Goal: Task Accomplishment & Management: Manage account settings

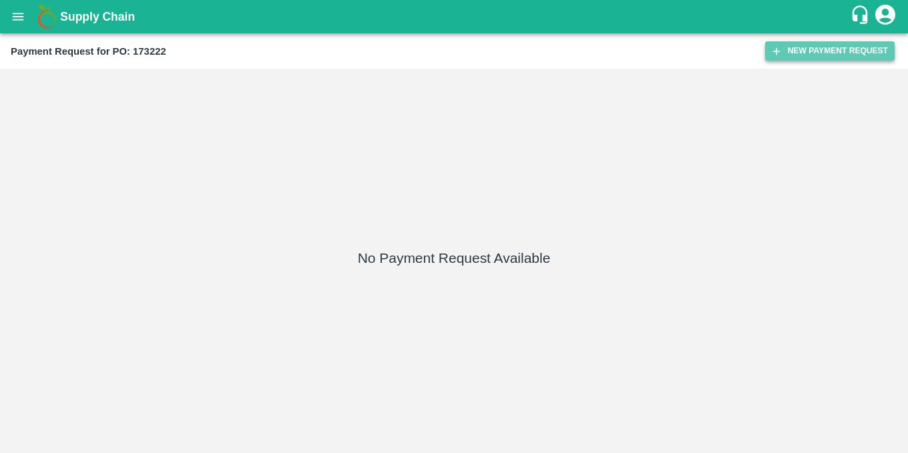
click at [793, 49] on button "New Payment Request" at bounding box center [830, 50] width 130 height 19
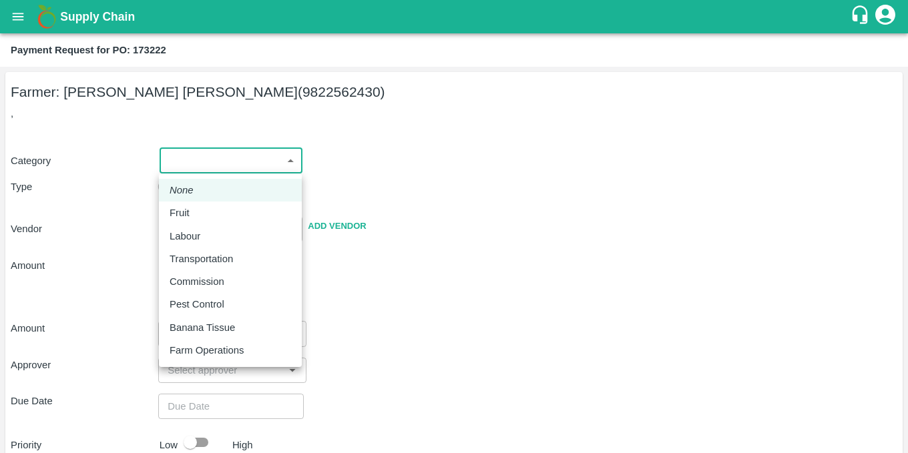
click at [227, 169] on body "Supply Chain Payment Request for PO: 173222 Farmer: [PERSON_NAME] [PERSON_NAME]…" at bounding box center [454, 226] width 908 height 453
click at [210, 214] on div "Fruit" at bounding box center [231, 213] width 122 height 15
type input "1"
type input "[PERSON_NAME] [PERSON_NAME] - 9822562430(Farmer)"
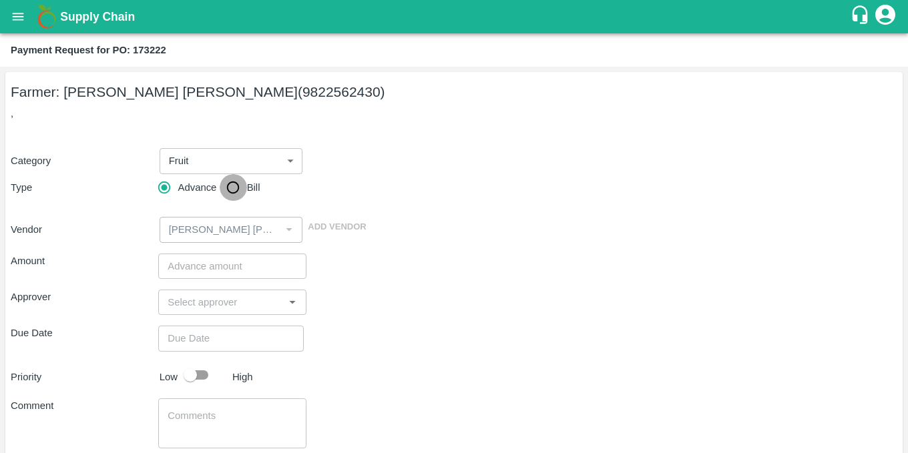
click at [236, 180] on input "Bill" at bounding box center [233, 187] width 27 height 27
radio input "true"
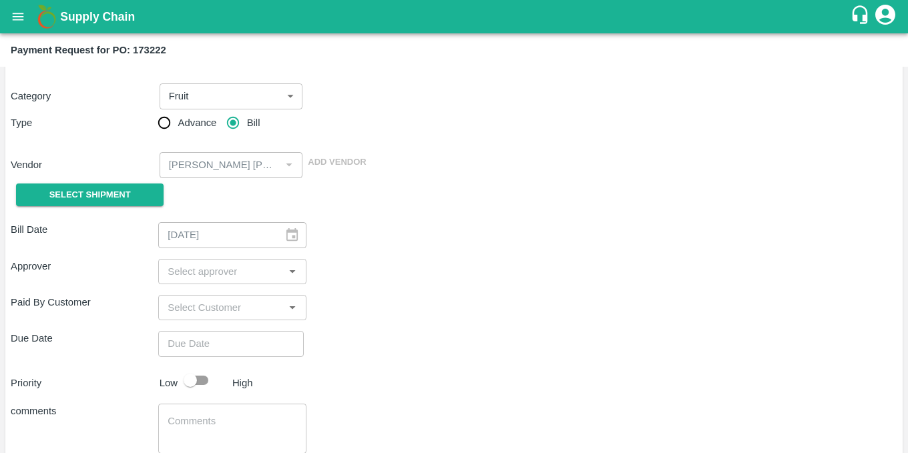
scroll to position [149, 0]
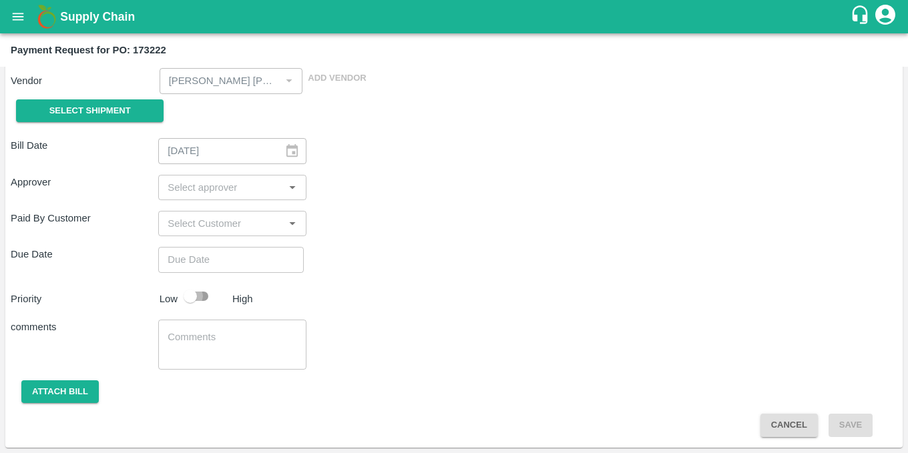
click at [203, 292] on input "checkbox" at bounding box center [190, 296] width 76 height 25
checkbox input "true"
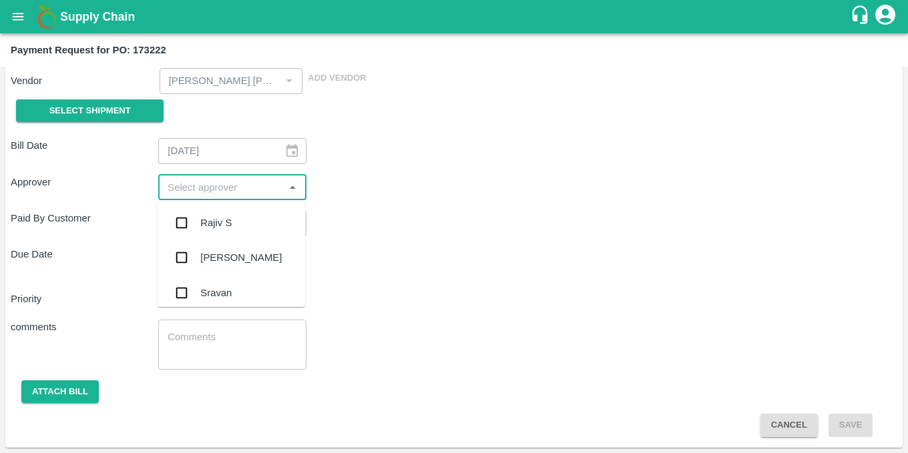
click at [267, 182] on input "input" at bounding box center [221, 187] width 118 height 17
type input "ab"
click at [245, 254] on div "[PERSON_NAME]" at bounding box center [240, 261] width 81 height 15
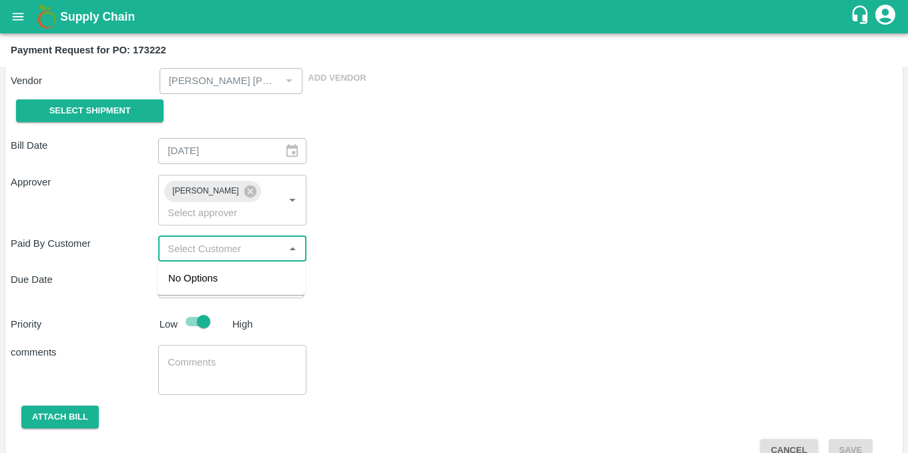
click at [246, 254] on input "input" at bounding box center [221, 248] width 118 height 17
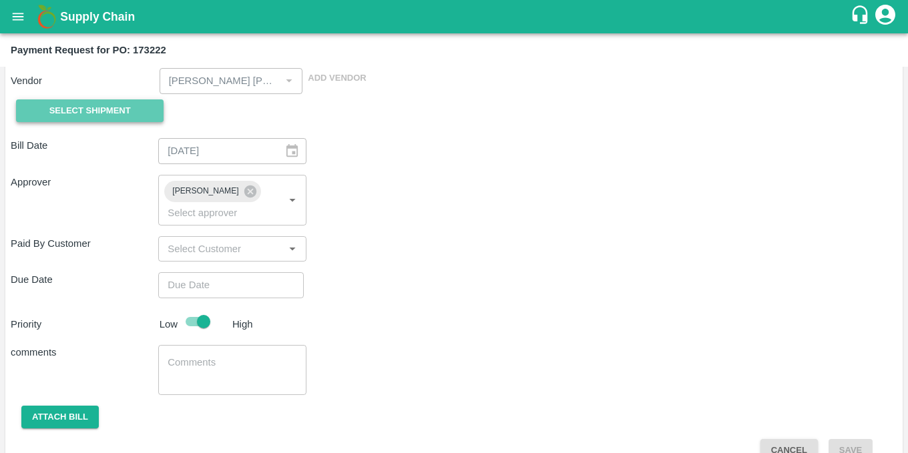
click at [92, 105] on span "Select Shipment" at bounding box center [89, 111] width 81 height 15
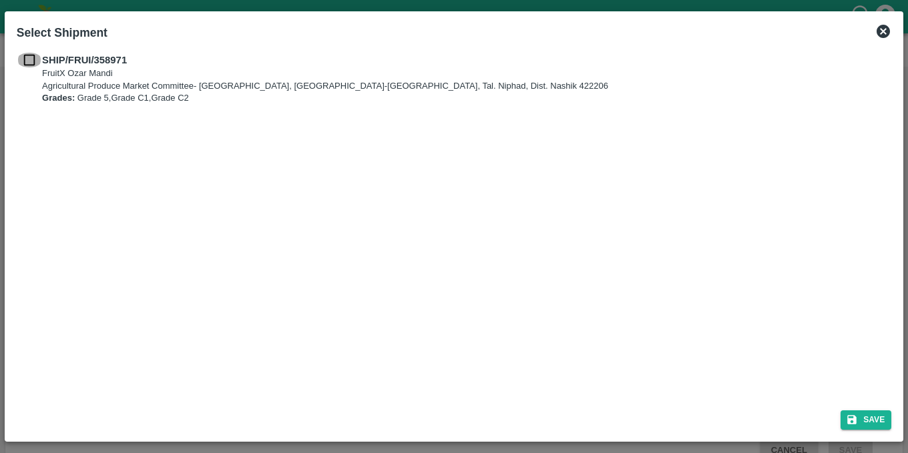
click at [27, 59] on input "checkbox" at bounding box center [29, 60] width 25 height 15
checkbox input "true"
click at [880, 411] on button "Save" at bounding box center [866, 420] width 51 height 19
checkbox input "false"
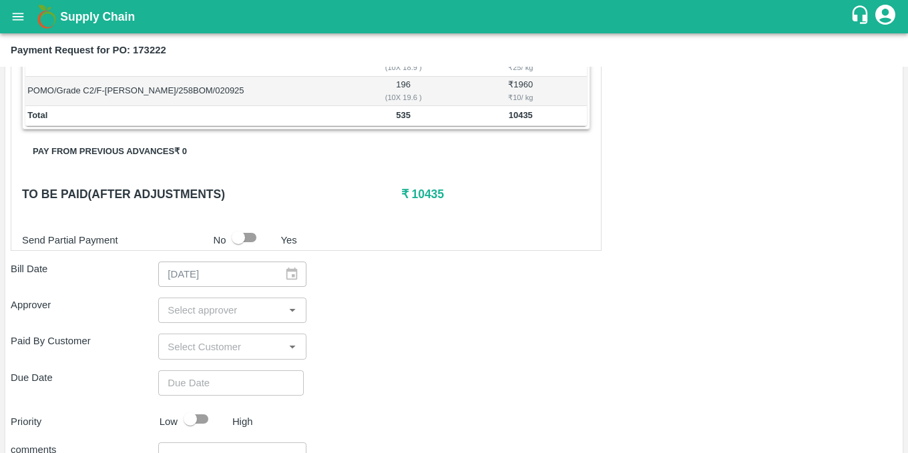
scroll to position [302, 0]
click at [252, 235] on input "checkbox" at bounding box center [238, 235] width 76 height 25
checkbox input "true"
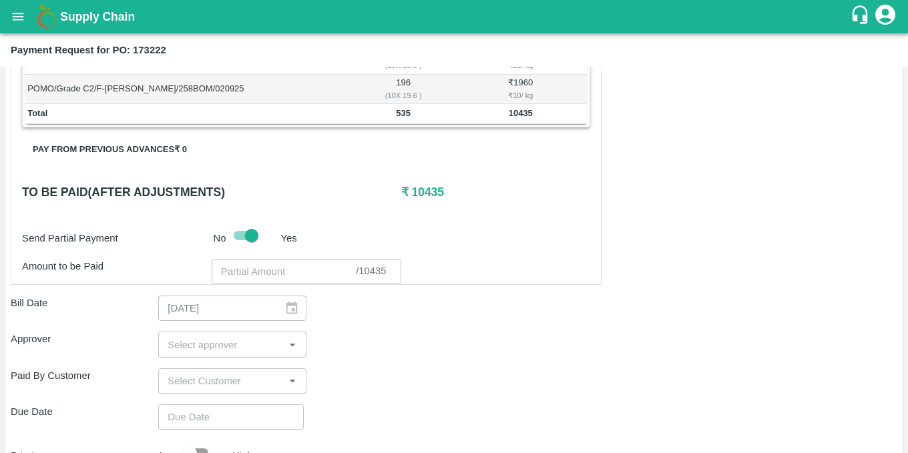
scroll to position [301, 0]
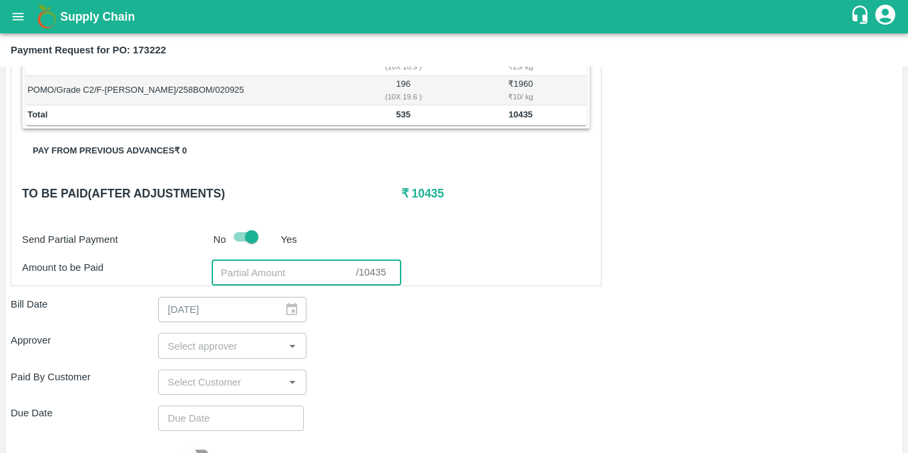
click at [262, 274] on input "number" at bounding box center [284, 272] width 144 height 25
paste input "9409.1"
click at [285, 352] on icon "Open" at bounding box center [292, 346] width 15 height 15
type input "9409.1"
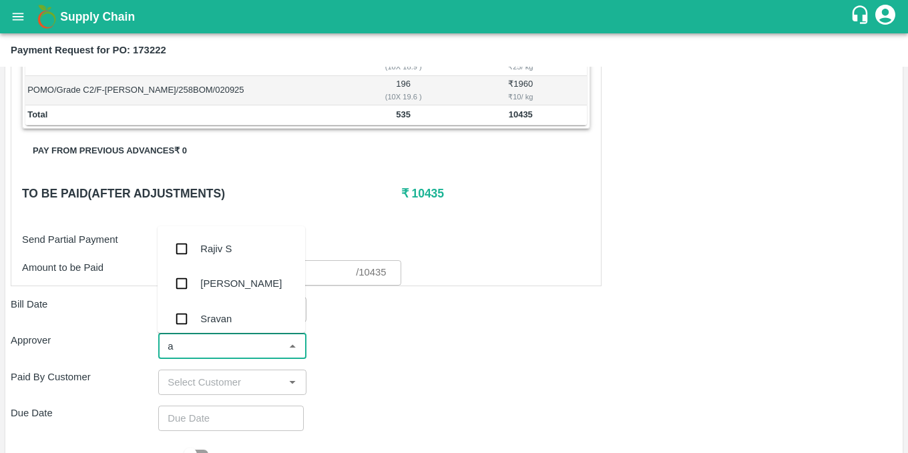
type input "ab"
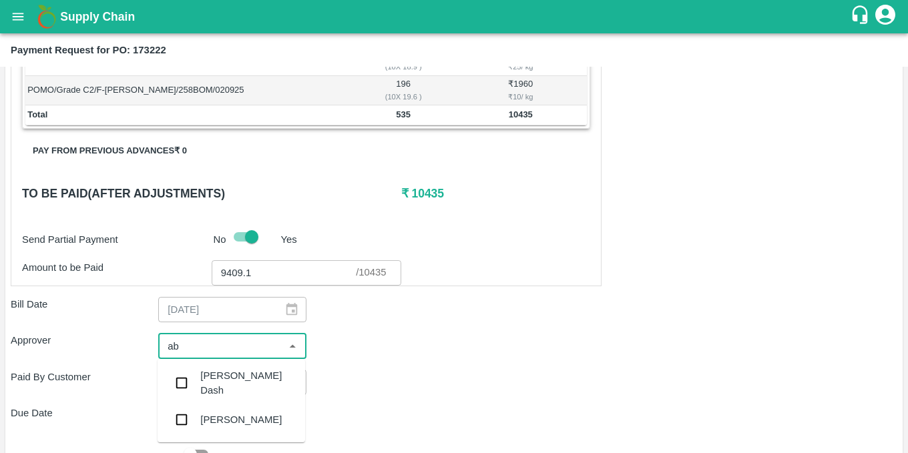
click at [228, 422] on div "[PERSON_NAME]" at bounding box center [240, 420] width 81 height 15
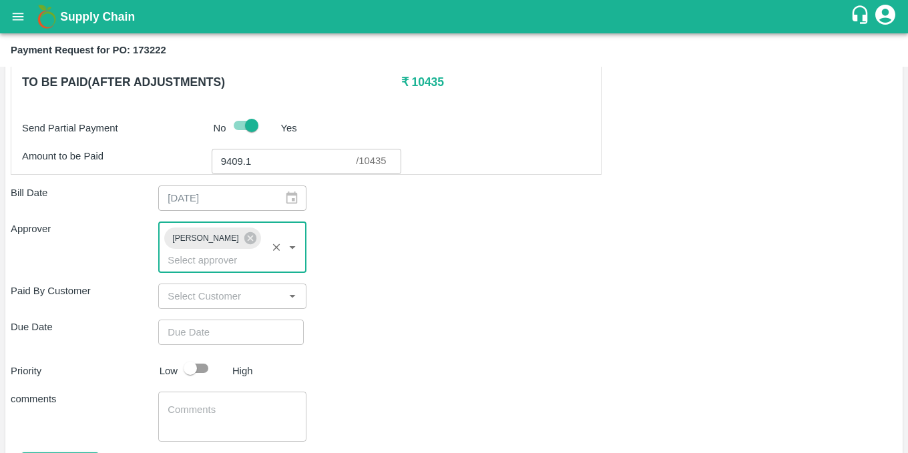
scroll to position [413, 0]
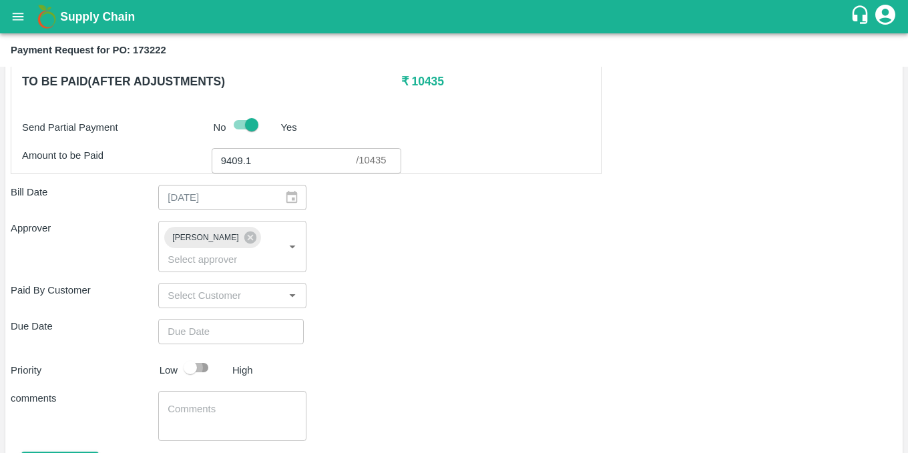
click at [206, 369] on input "checkbox" at bounding box center [190, 367] width 76 height 25
checkbox input "true"
type input "DD/MM/YYYY hh:mm aa"
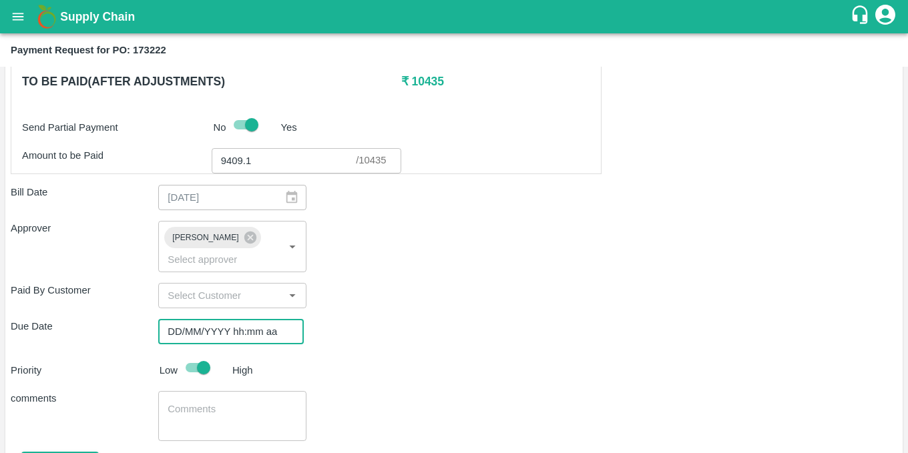
click at [209, 338] on input "DD/MM/YYYY hh:mm aa" at bounding box center [226, 331] width 136 height 25
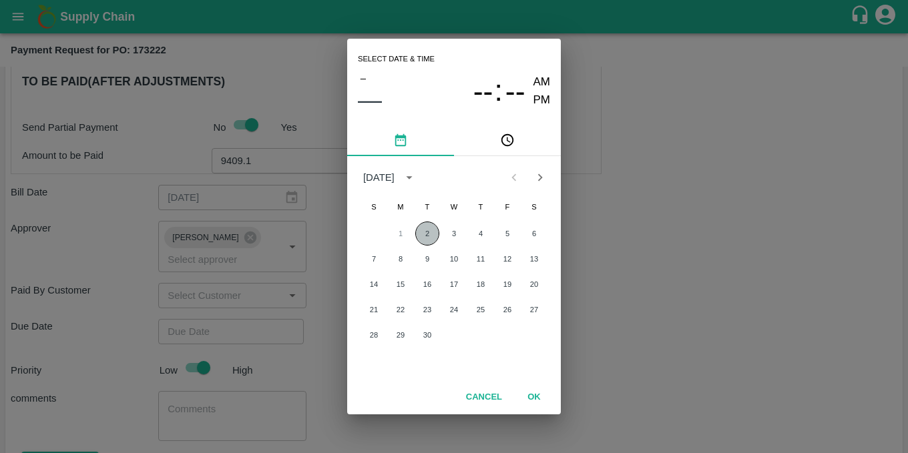
click at [431, 233] on button "2" at bounding box center [427, 234] width 24 height 24
type input "[DATE] 12:00 AM"
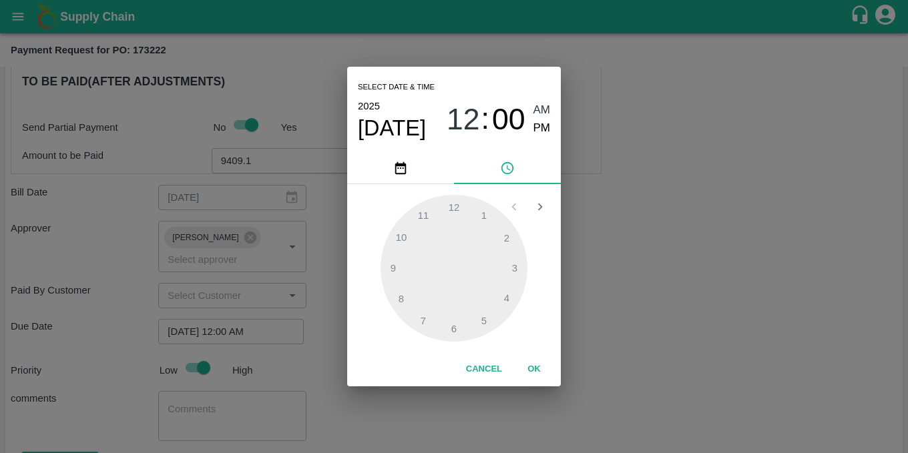
click at [456, 209] on div at bounding box center [454, 268] width 147 height 147
click at [488, 220] on div at bounding box center [454, 268] width 147 height 147
click at [512, 266] on div at bounding box center [454, 268] width 147 height 147
click at [537, 111] on span "AM" at bounding box center [542, 110] width 17 height 18
click at [537, 368] on button "OK" at bounding box center [534, 369] width 43 height 23
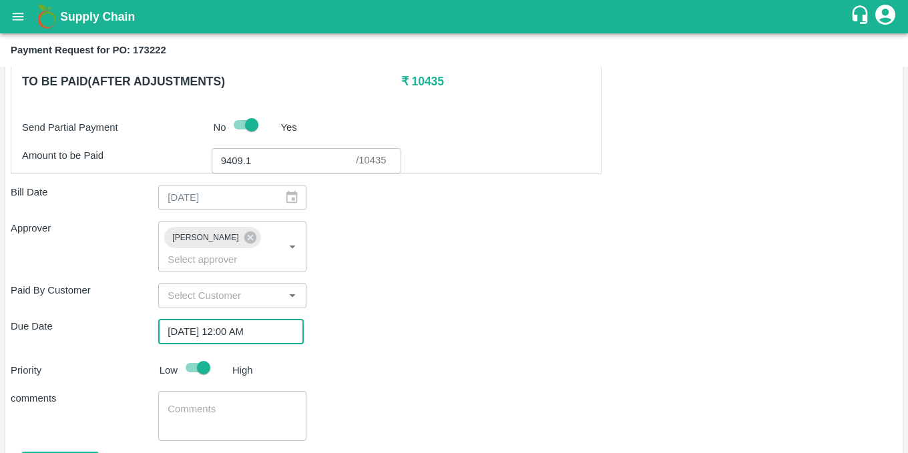
scroll to position [485, 0]
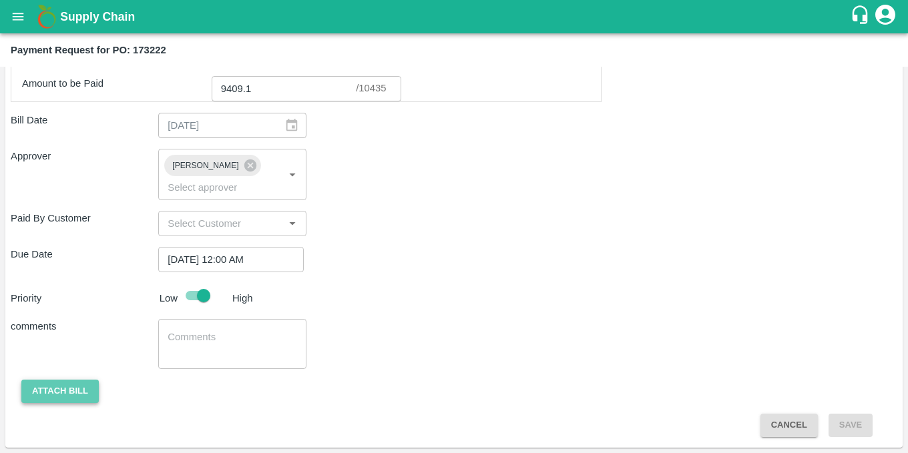
click at [73, 391] on button "Attach bill" at bounding box center [59, 391] width 77 height 23
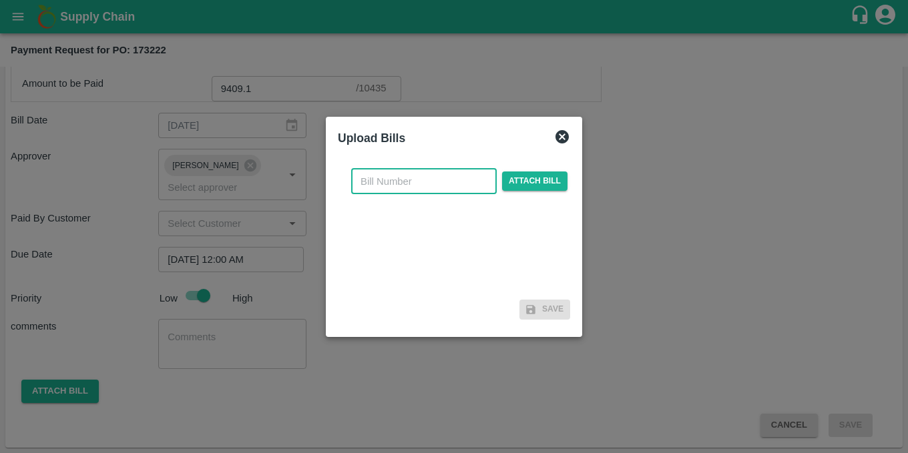
click at [459, 179] on input "text" at bounding box center [424, 181] width 146 height 25
type input "3"
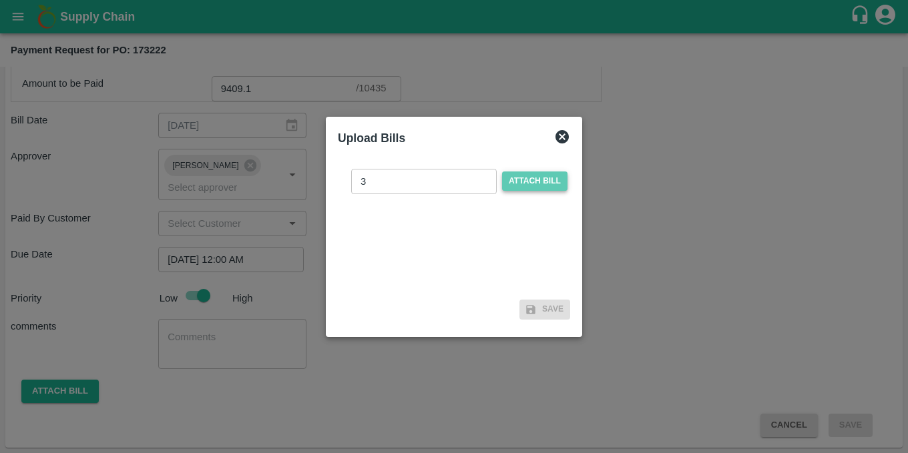
click at [552, 176] on span "Attach bill" at bounding box center [534, 181] width 65 height 19
click at [0, 0] on input "Attach bill" at bounding box center [0, 0] width 0 height 0
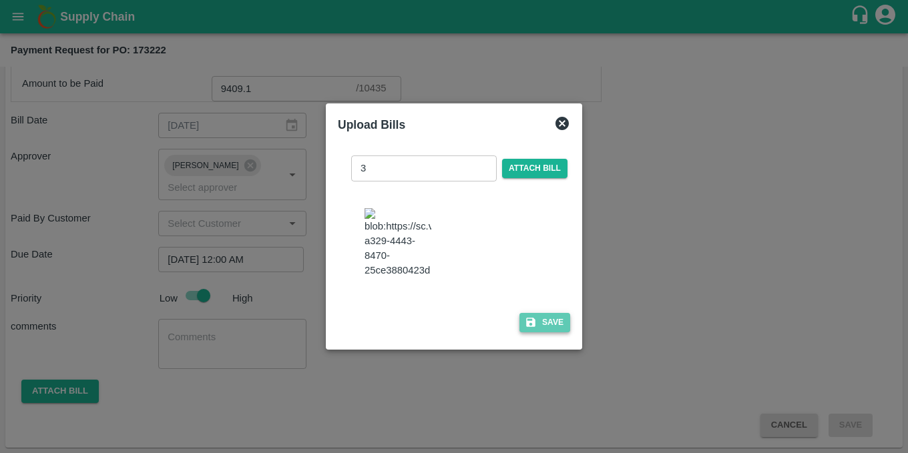
click at [533, 329] on icon "button" at bounding box center [531, 323] width 12 height 12
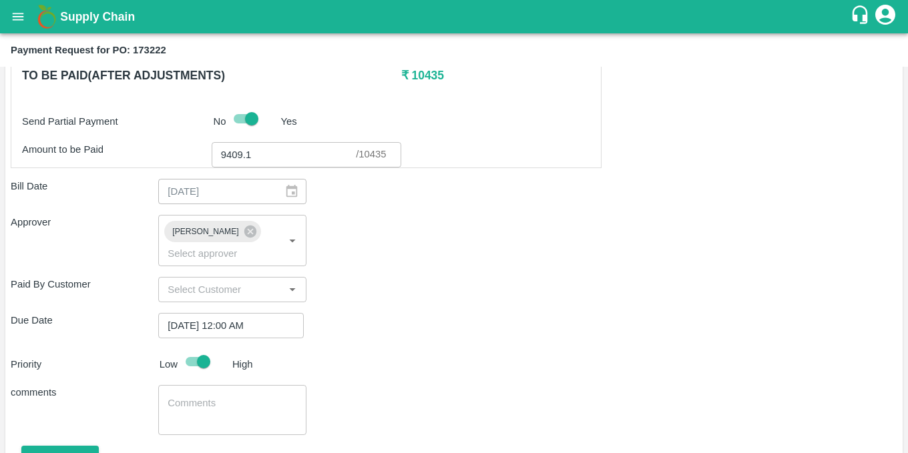
scroll to position [574, 0]
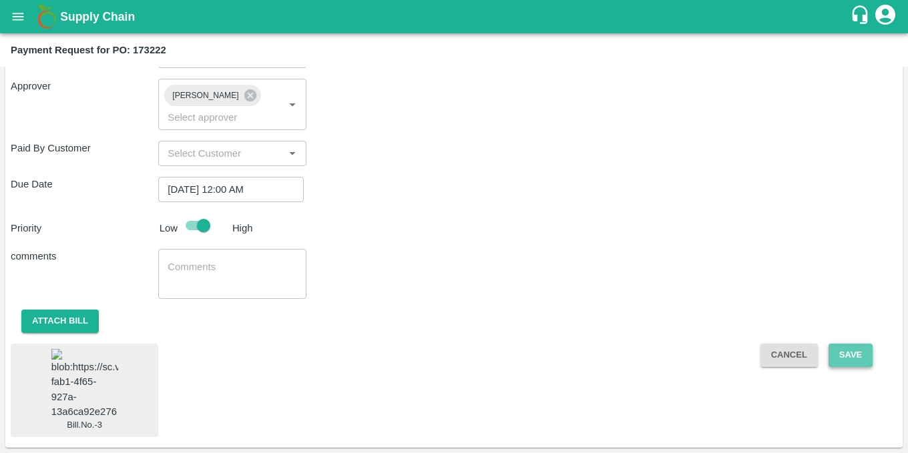
click at [842, 344] on button "Save" at bounding box center [851, 355] width 44 height 23
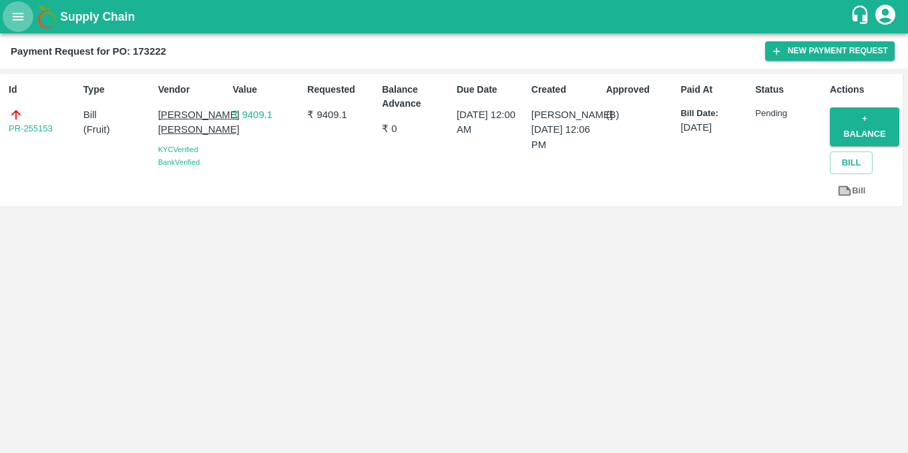
click at [20, 13] on icon "open drawer" at bounding box center [18, 16] width 11 height 7
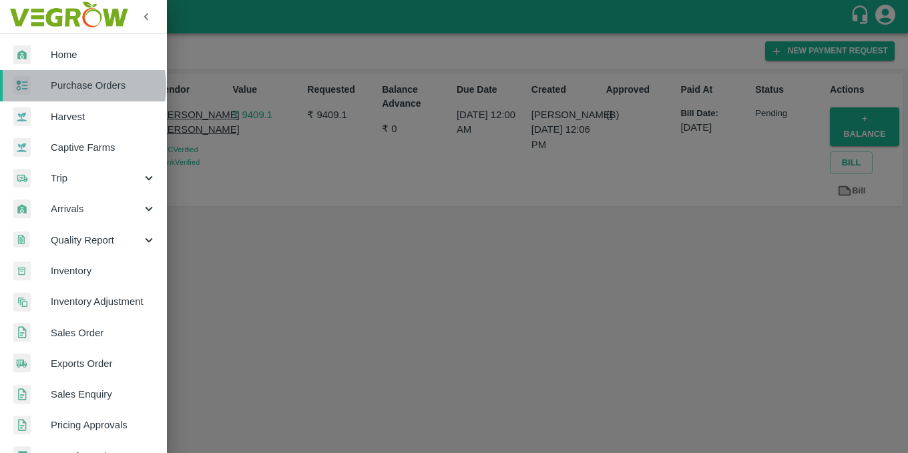
click at [79, 86] on span "Purchase Orders" at bounding box center [104, 85] width 106 height 15
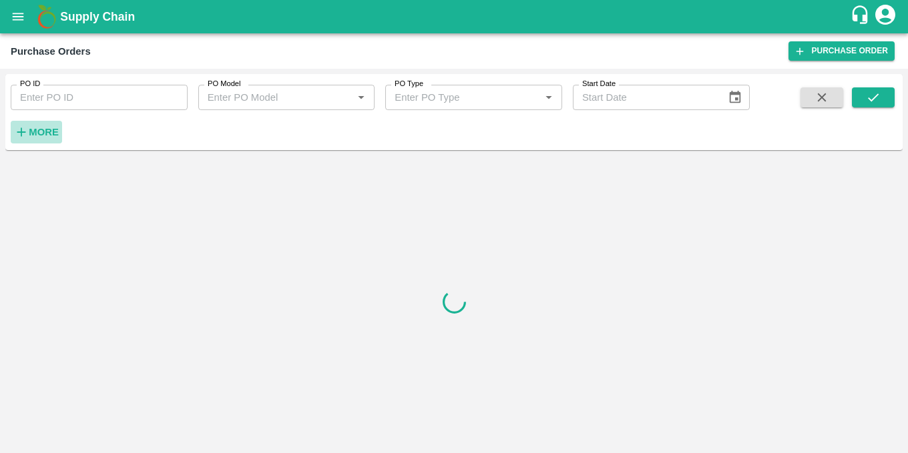
click at [33, 131] on strong "More" at bounding box center [44, 132] width 30 height 11
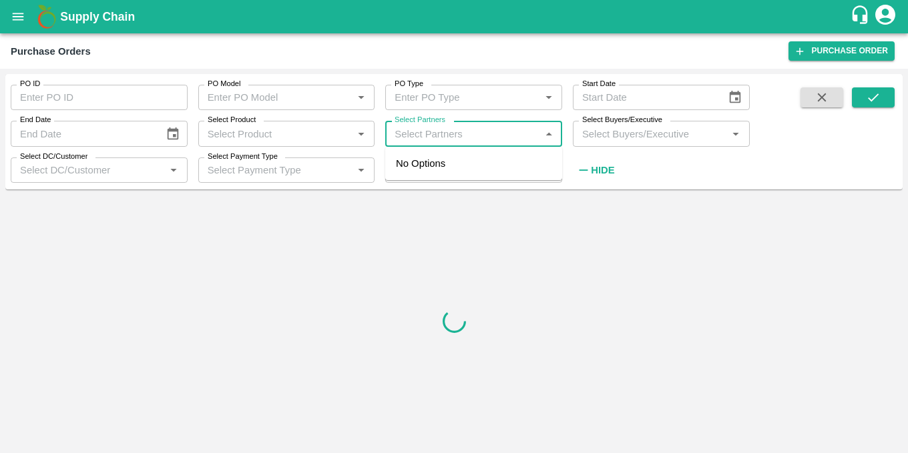
click at [489, 139] on input "Select Partners" at bounding box center [462, 133] width 147 height 17
paste input "8007469632"
type input "8007469632"
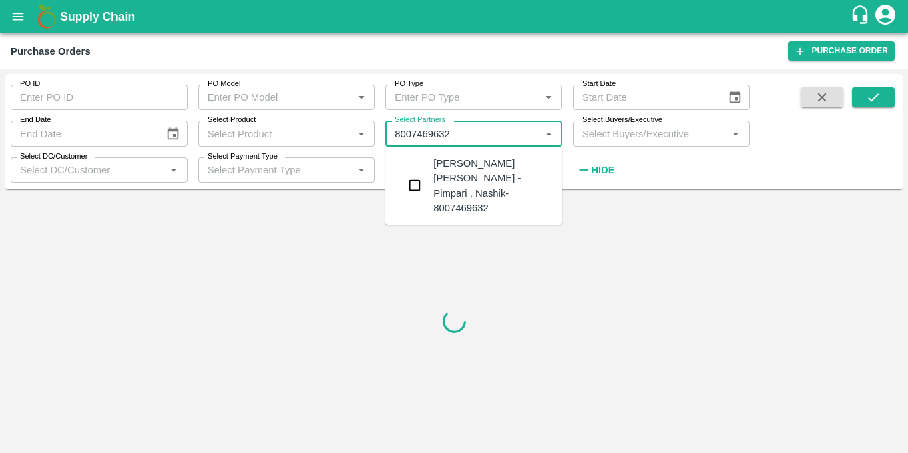
click at [451, 176] on div "Kishor Jagannath Dhikale -Pimpari , Nashik-8007469632" at bounding box center [492, 185] width 118 height 59
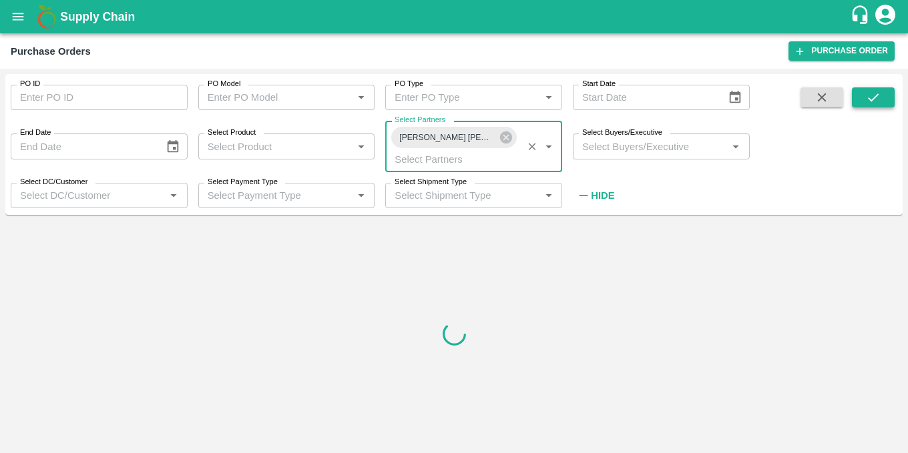
click at [882, 97] on button "submit" at bounding box center [873, 97] width 43 height 20
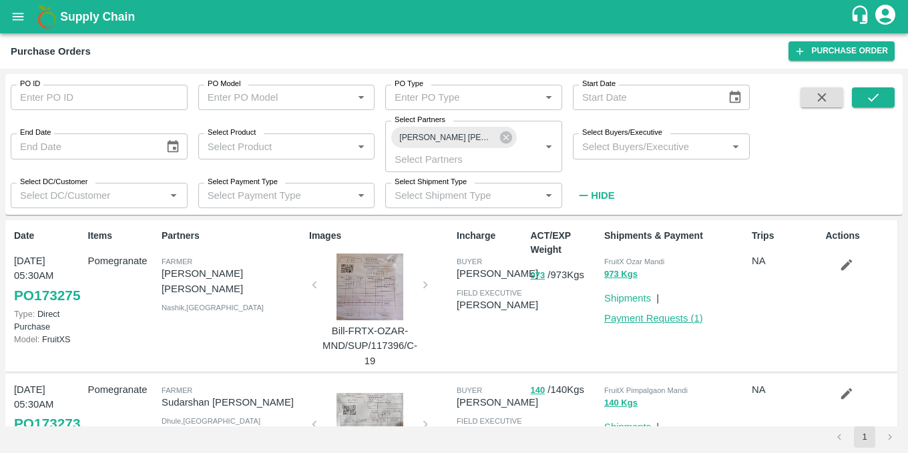
click at [656, 315] on link "Payment Requests ( 1 )" at bounding box center [653, 318] width 99 height 11
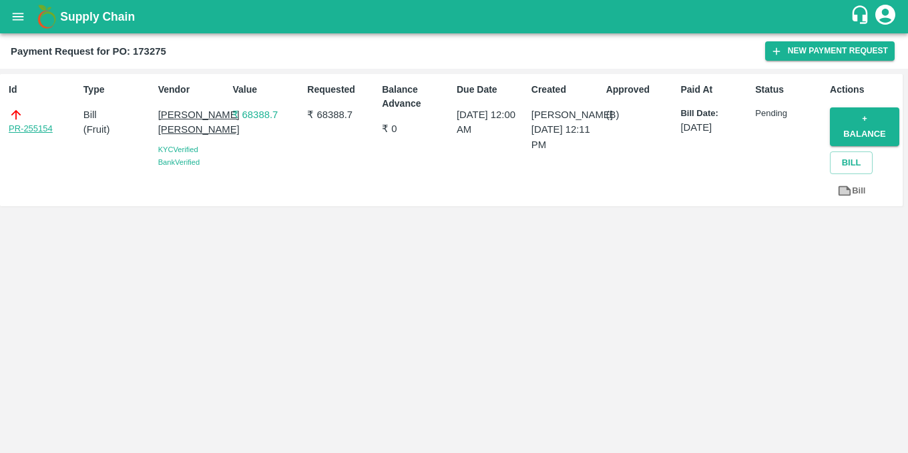
click at [38, 128] on link "PR-255154" at bounding box center [31, 128] width 44 height 13
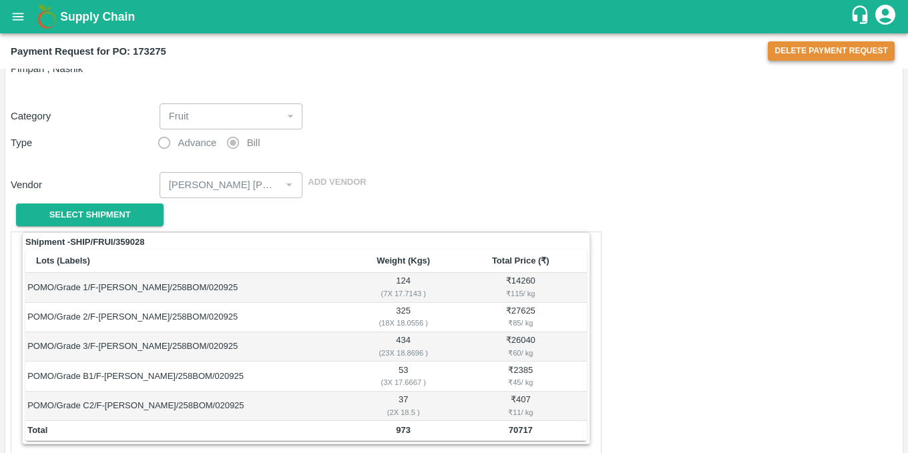
scroll to position [621, 0]
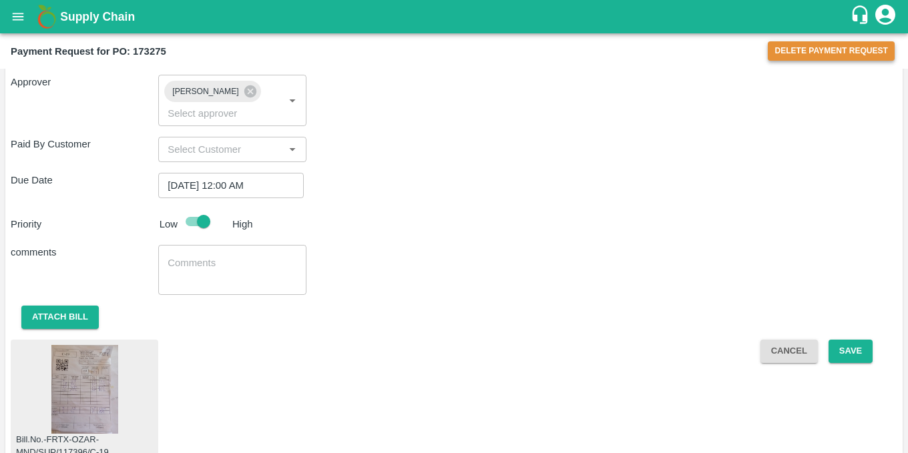
click at [874, 49] on button "Delete Payment Request" at bounding box center [831, 50] width 127 height 19
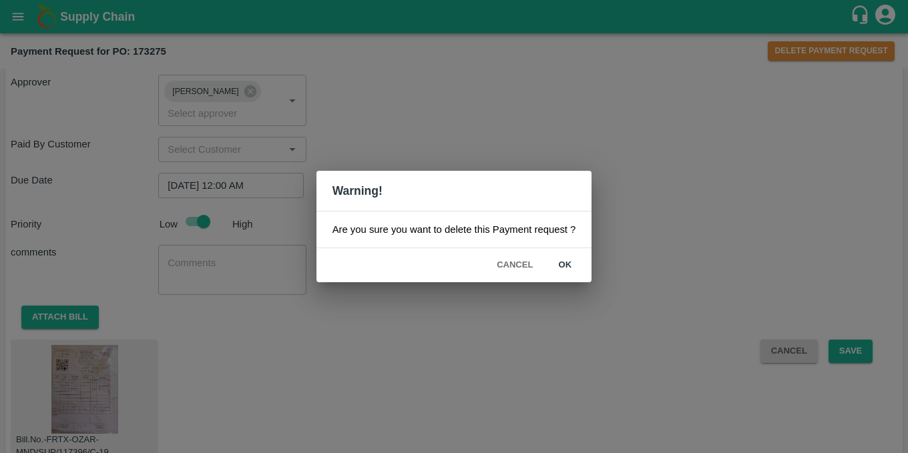
click at [564, 264] on button "ok" at bounding box center [565, 265] width 43 height 23
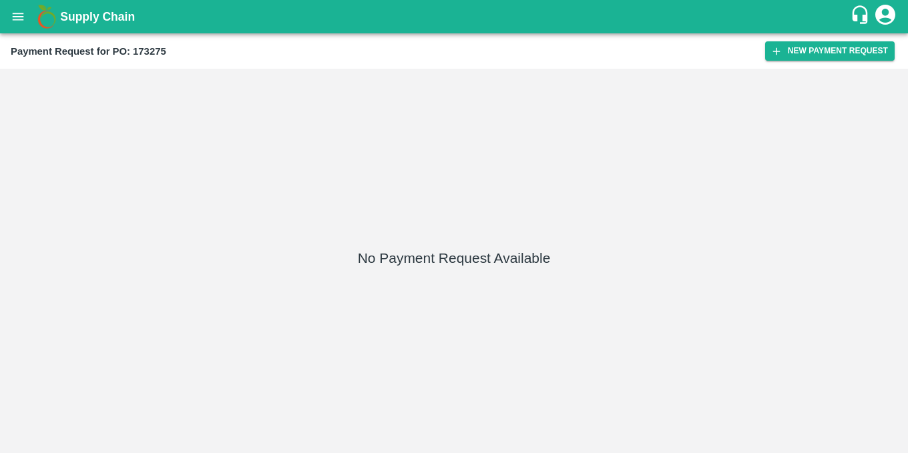
click at [162, 43] on h2 "Payment Request for PO: 173275" at bounding box center [89, 51] width 156 height 17
click at [149, 50] on b "Payment Request for PO: 173275" at bounding box center [89, 51] width 156 height 11
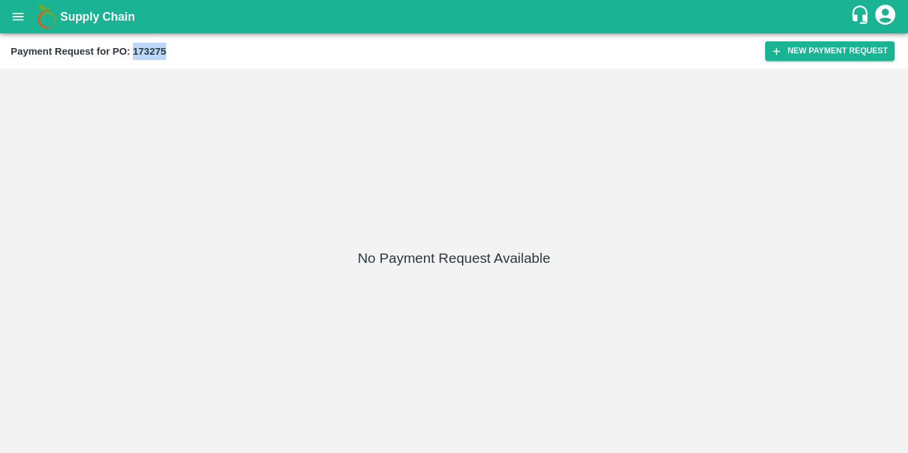
copy b "173275"
click at [19, 18] on icon "open drawer" at bounding box center [18, 16] width 15 height 15
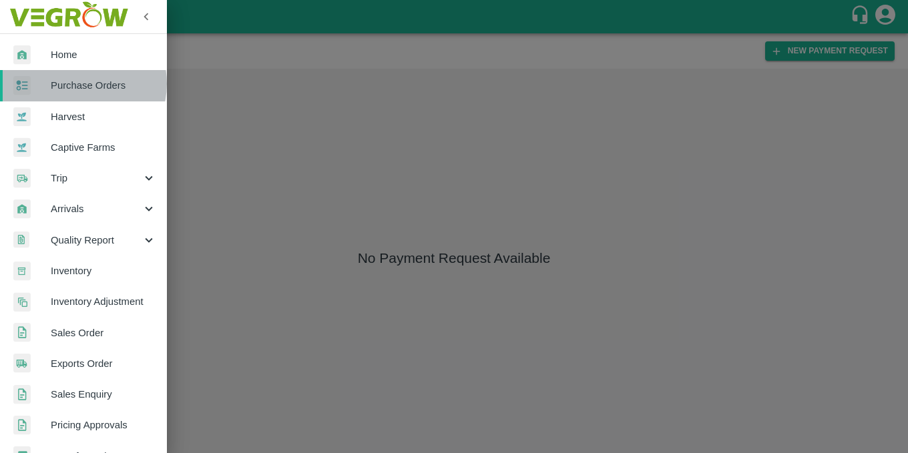
click at [78, 83] on span "Purchase Orders" at bounding box center [104, 85] width 106 height 15
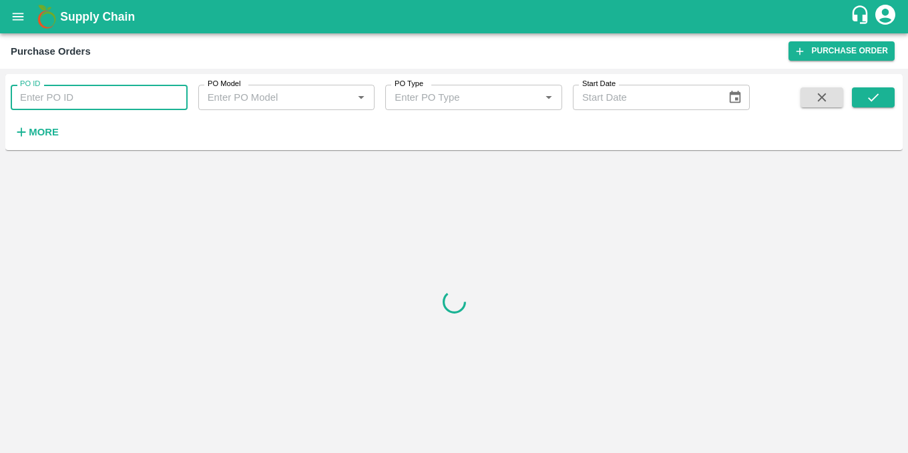
click at [65, 93] on input "PO ID" at bounding box center [99, 97] width 177 height 25
paste input "173275"
type input "173275"
click at [881, 100] on icon "submit" at bounding box center [873, 97] width 15 height 15
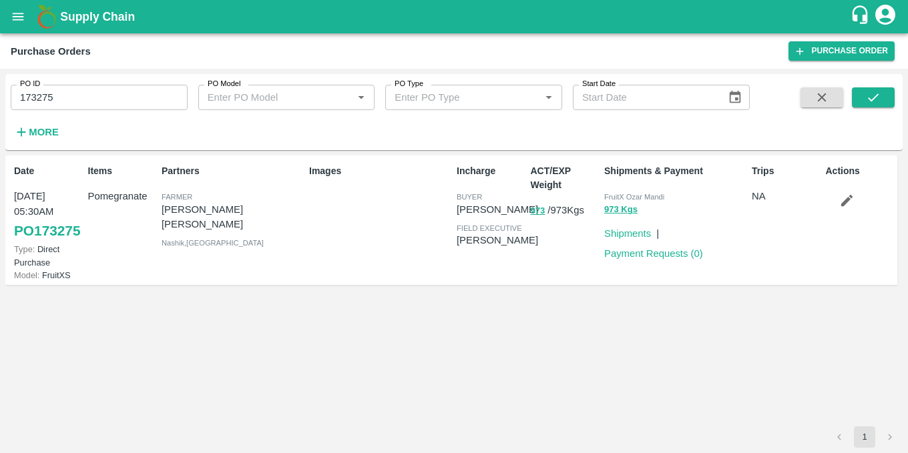
click at [848, 198] on icon "button" at bounding box center [846, 200] width 11 height 11
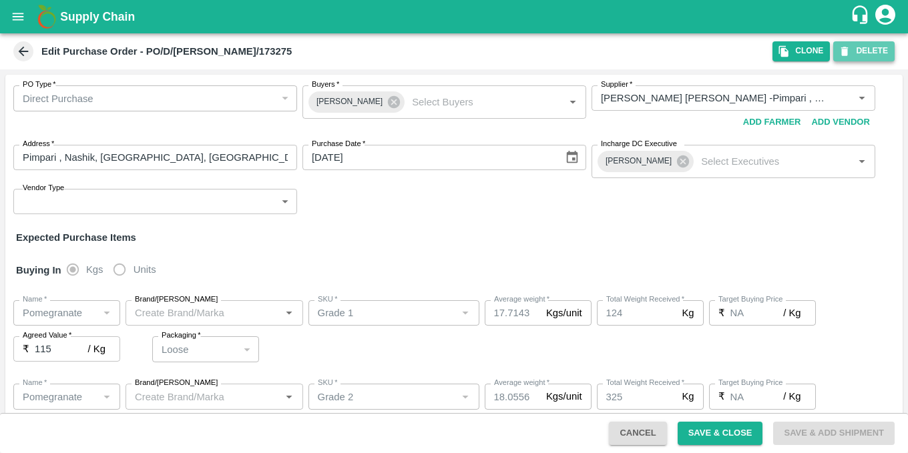
click at [873, 51] on button "DELETE" at bounding box center [863, 50] width 61 height 19
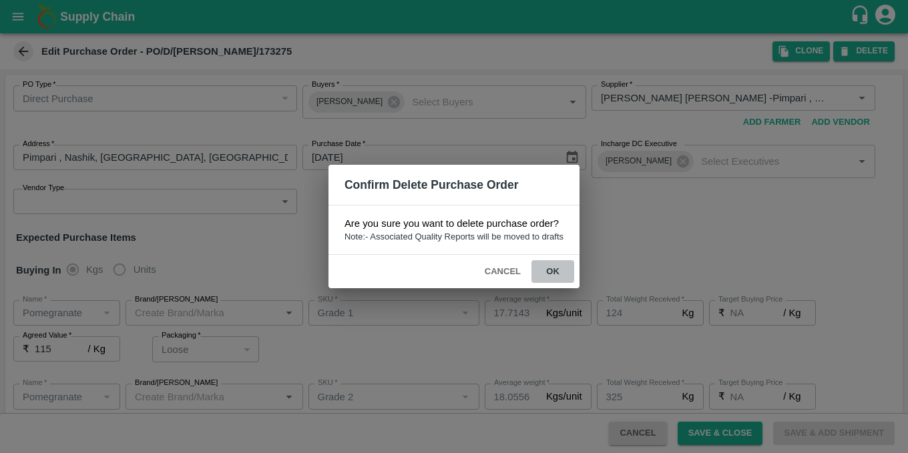
click at [560, 270] on button "ok" at bounding box center [553, 271] width 43 height 23
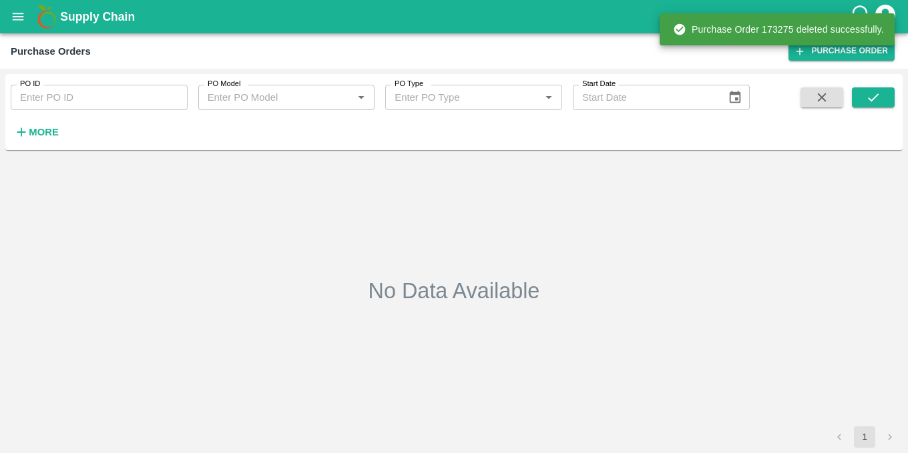
type input "173275"
